Goal: Transaction & Acquisition: Book appointment/travel/reservation

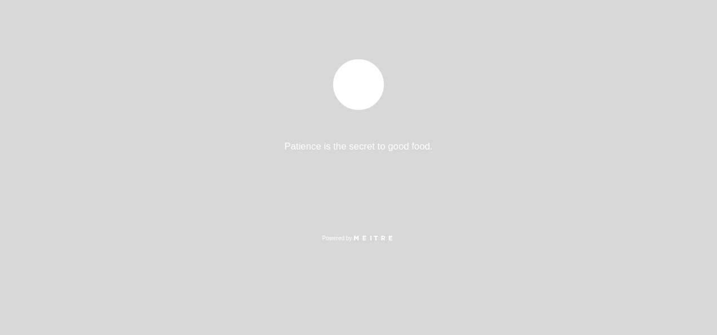
select select "es"
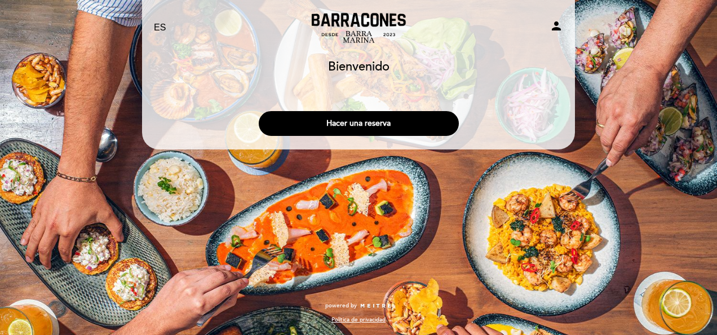
click at [397, 108] on div "Hacer una reserva" at bounding box center [359, 121] width 434 height 42
click at [399, 123] on button "Hacer una reserva" at bounding box center [359, 123] width 200 height 25
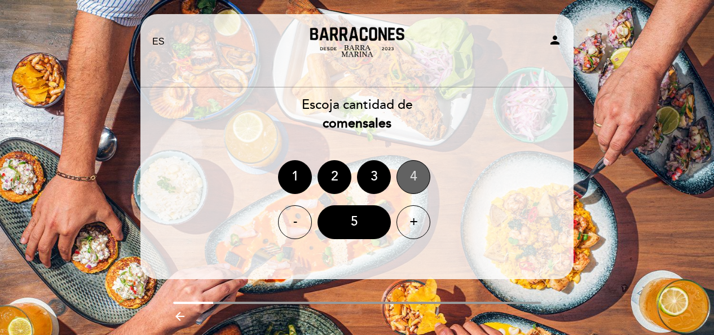
click at [414, 181] on div "4" at bounding box center [414, 177] width 34 height 34
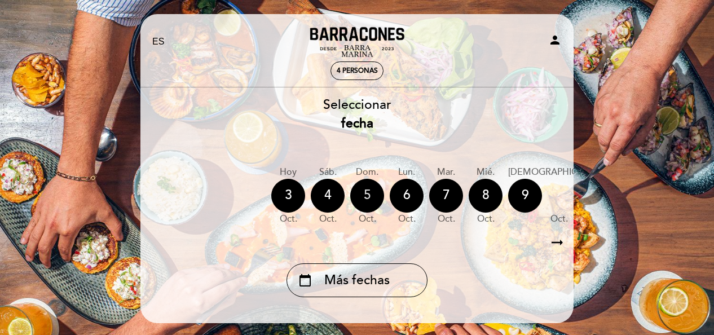
click at [371, 199] on div "5" at bounding box center [367, 196] width 34 height 34
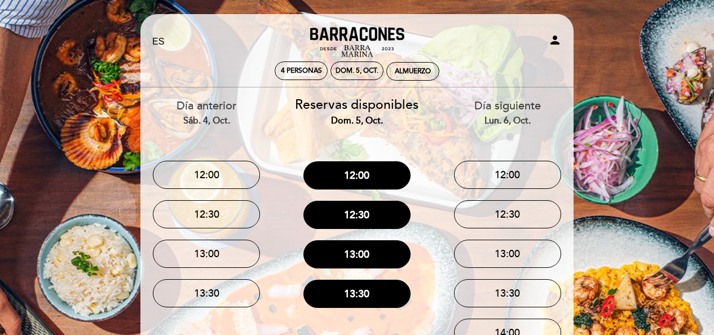
scroll to position [99, 0]
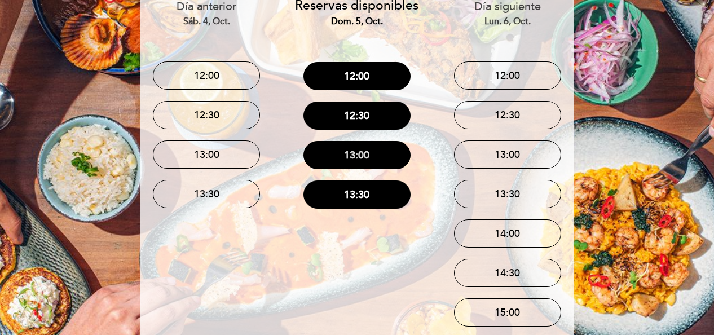
click at [363, 165] on button "13:00" at bounding box center [356, 155] width 107 height 28
